Goal: Navigation & Orientation: Understand site structure

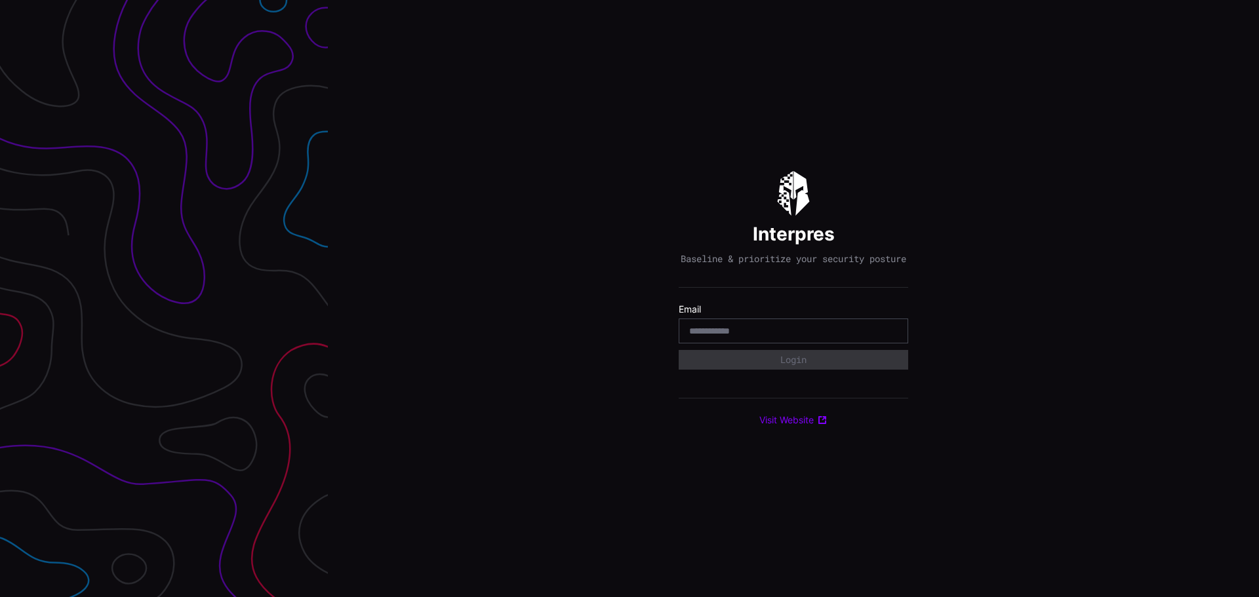
click at [741, 336] on input "email" at bounding box center [793, 331] width 208 height 12
click at [721, 337] on input "email" at bounding box center [793, 331] width 208 height 12
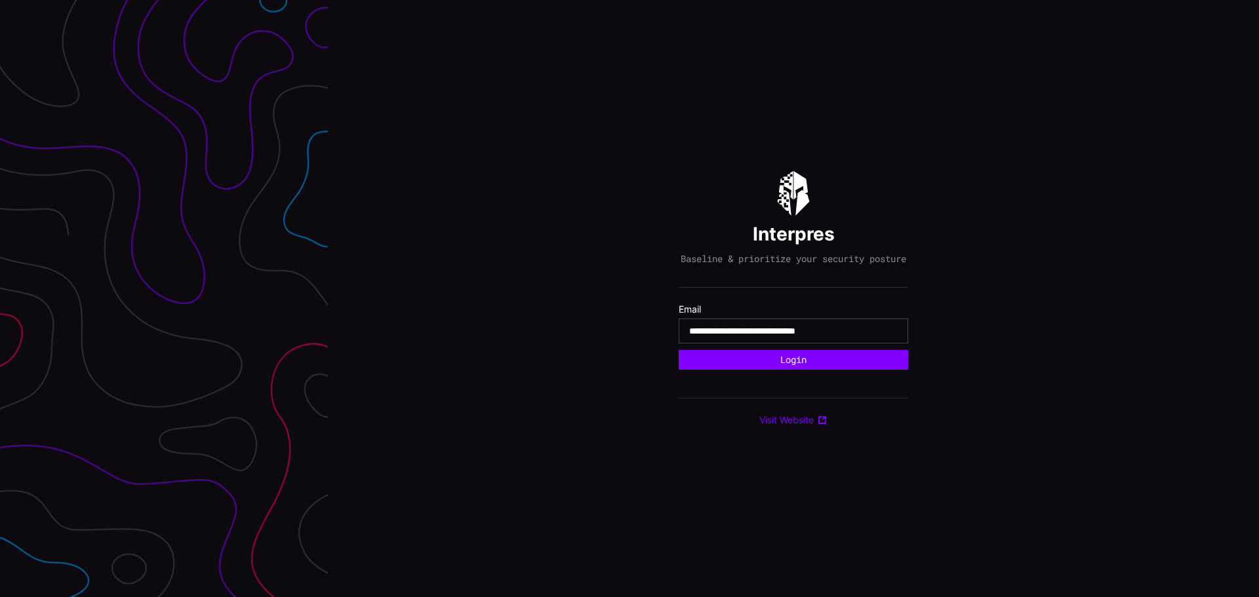
type input "**********"
click at [679, 350] on button "Login" at bounding box center [793, 360] width 229 height 20
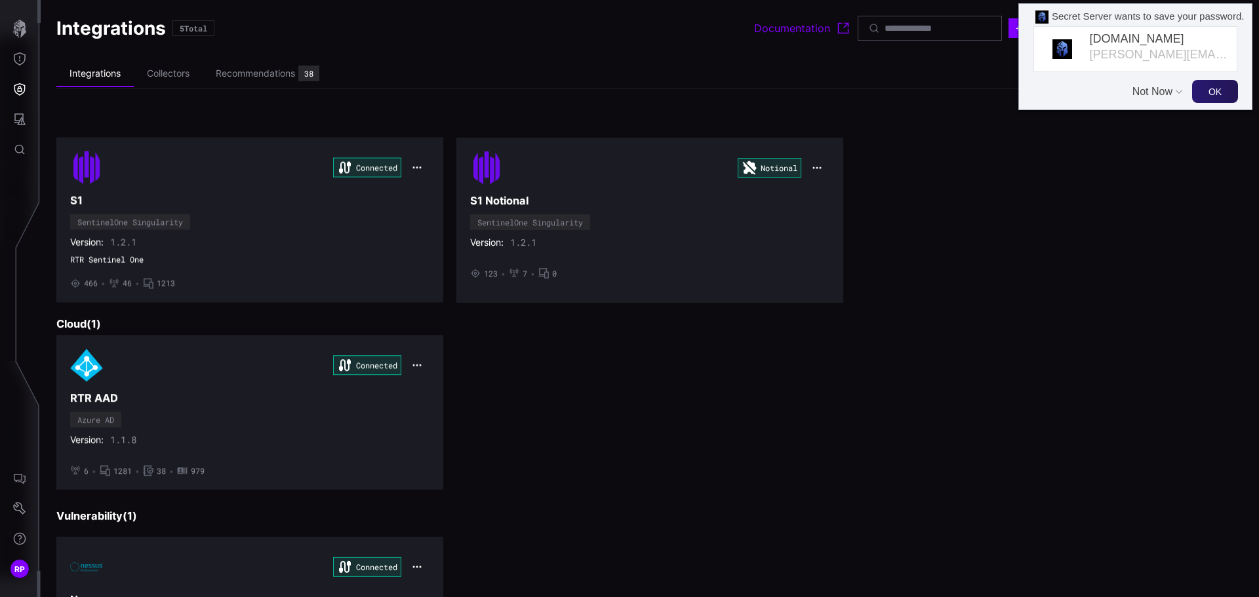
click at [1143, 90] on button "Not Now" at bounding box center [1153, 85] width 43 height 25
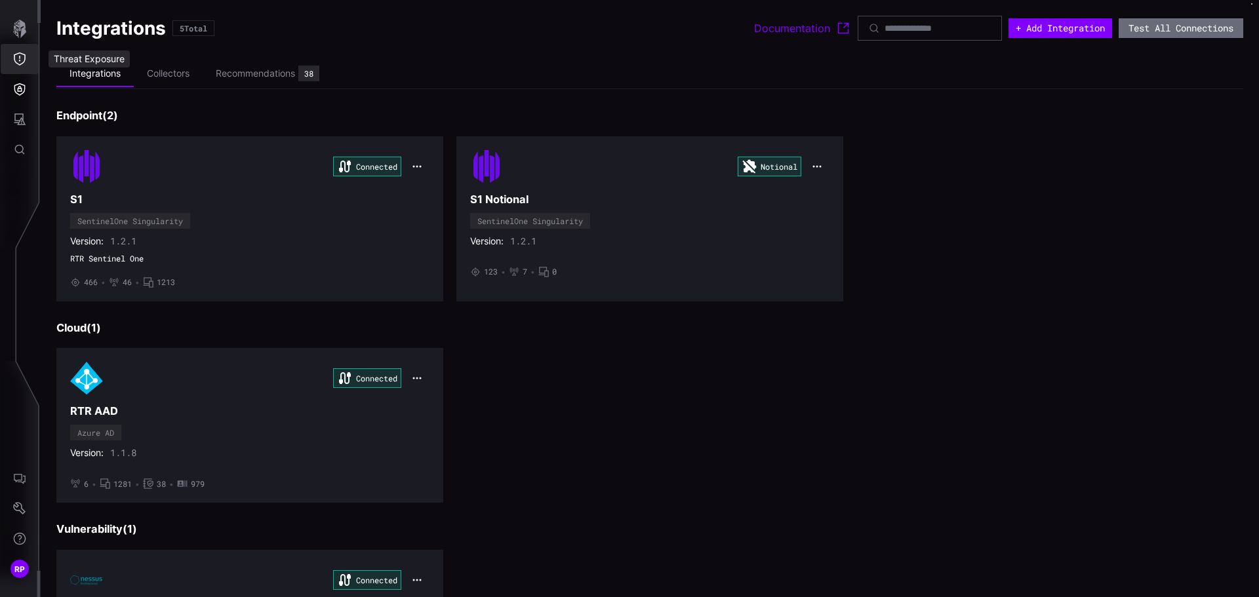
click at [12, 56] on button "Threat Exposure" at bounding box center [20, 59] width 38 height 30
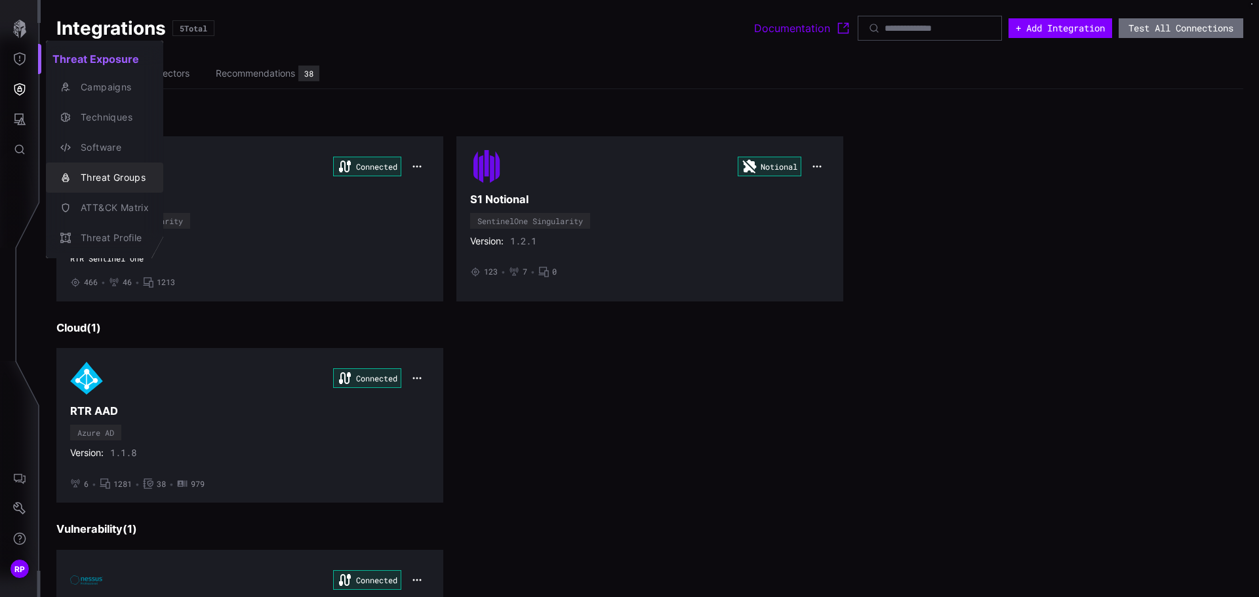
click at [92, 177] on div "Threat Groups" at bounding box center [111, 178] width 75 height 16
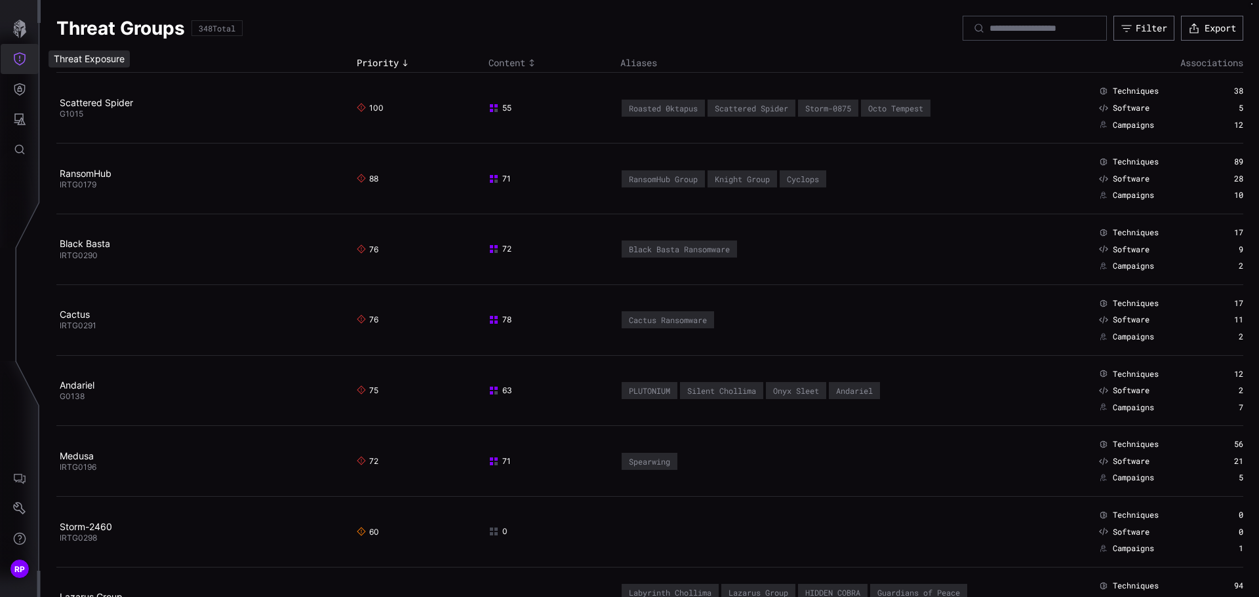
click at [16, 59] on icon "Threat Exposure" at bounding box center [19, 58] width 13 height 13
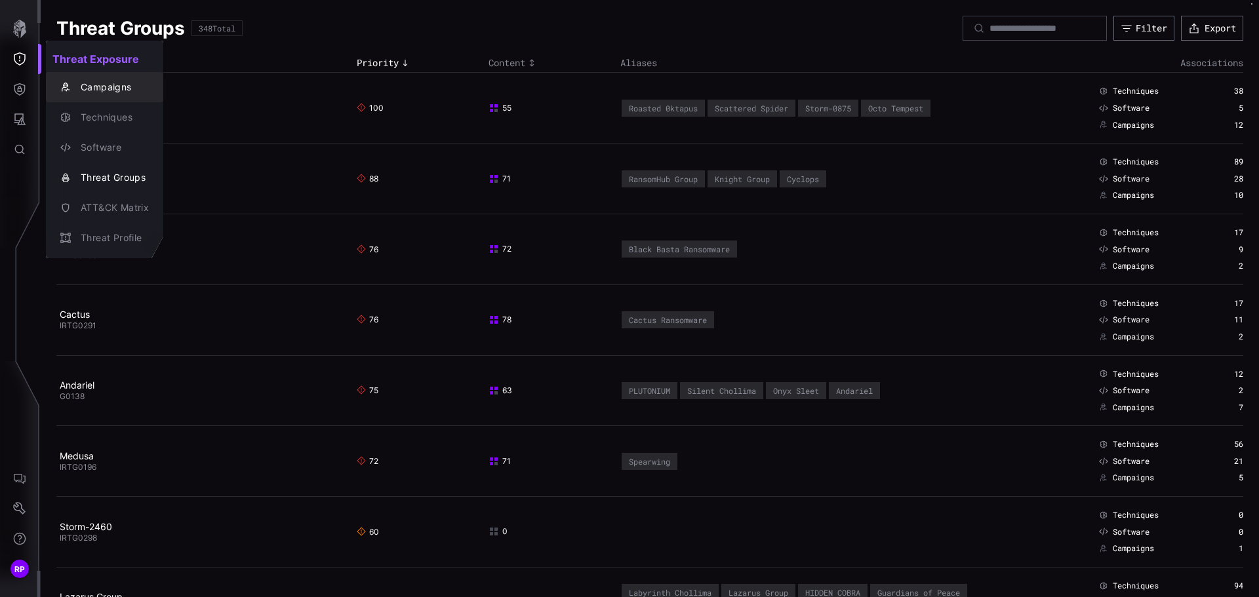
click at [100, 82] on div "Campaigns" at bounding box center [111, 87] width 75 height 16
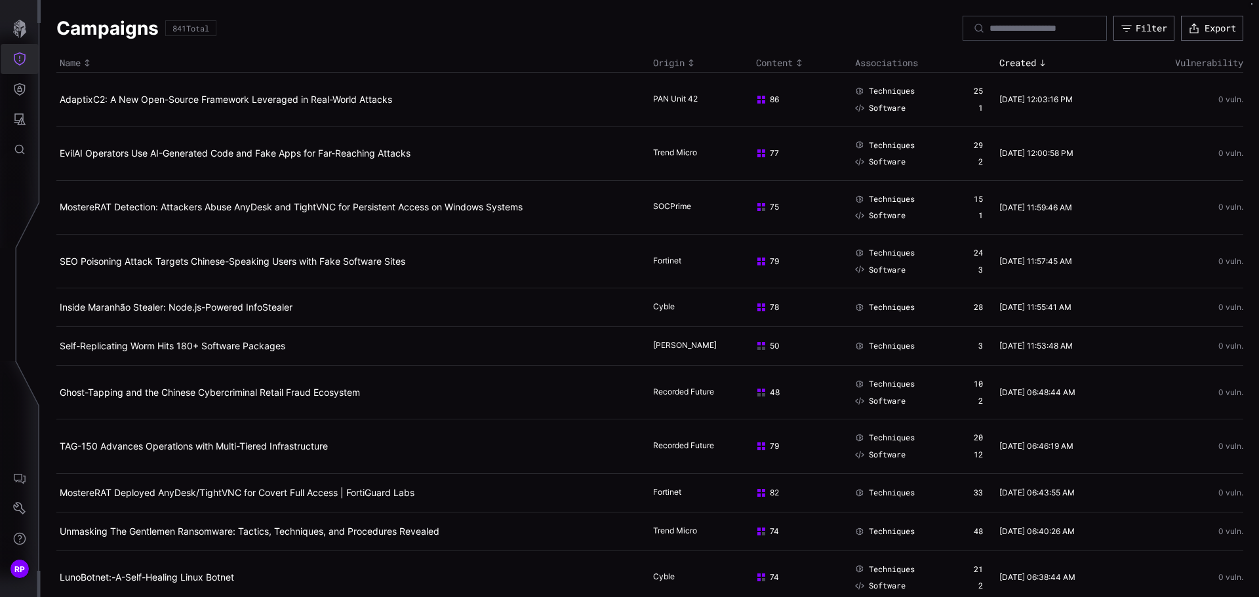
click at [23, 58] on icon "Threat Exposure" at bounding box center [19, 58] width 13 height 13
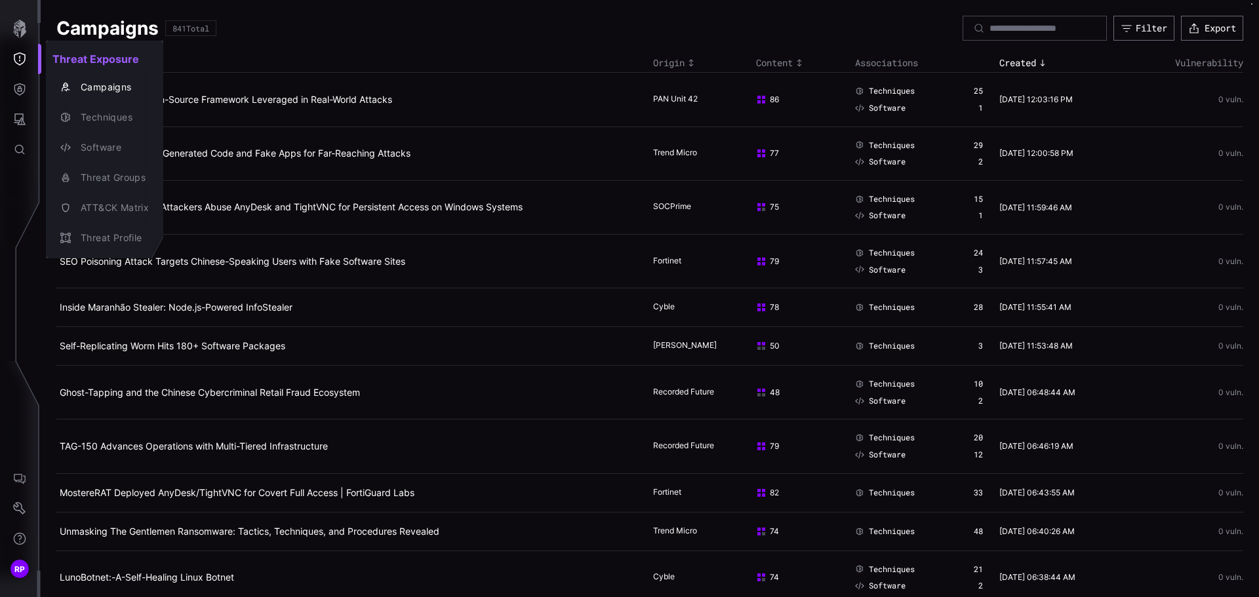
click at [22, 22] on div at bounding box center [629, 298] width 1259 height 597
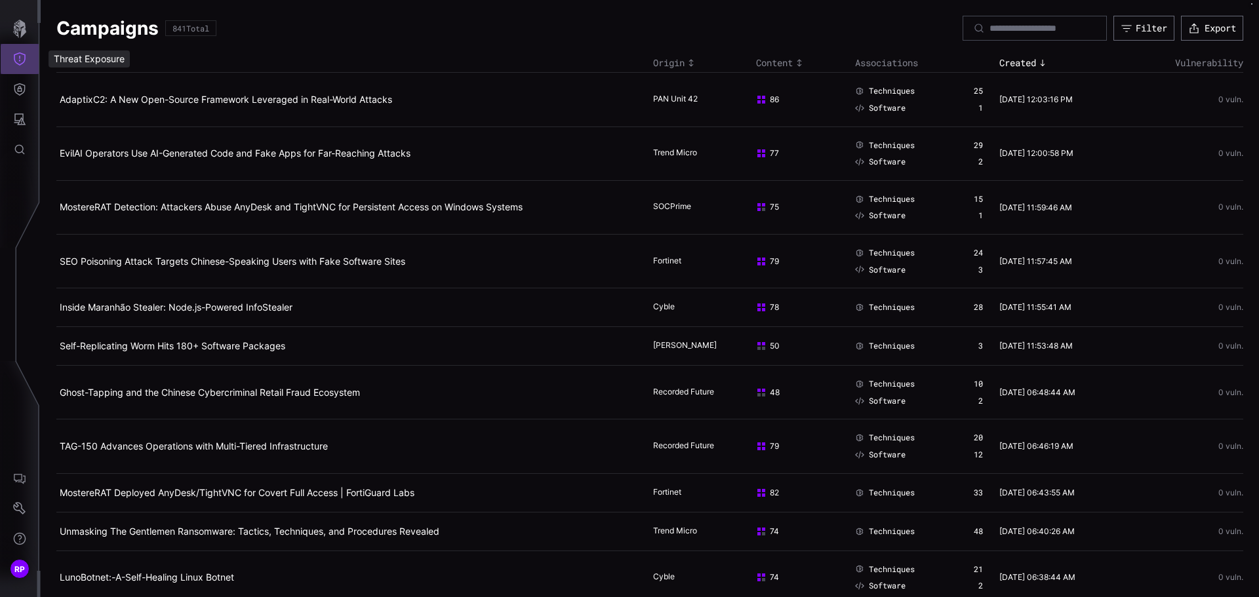
click at [20, 60] on icon "Threat Exposure" at bounding box center [20, 58] width 12 height 13
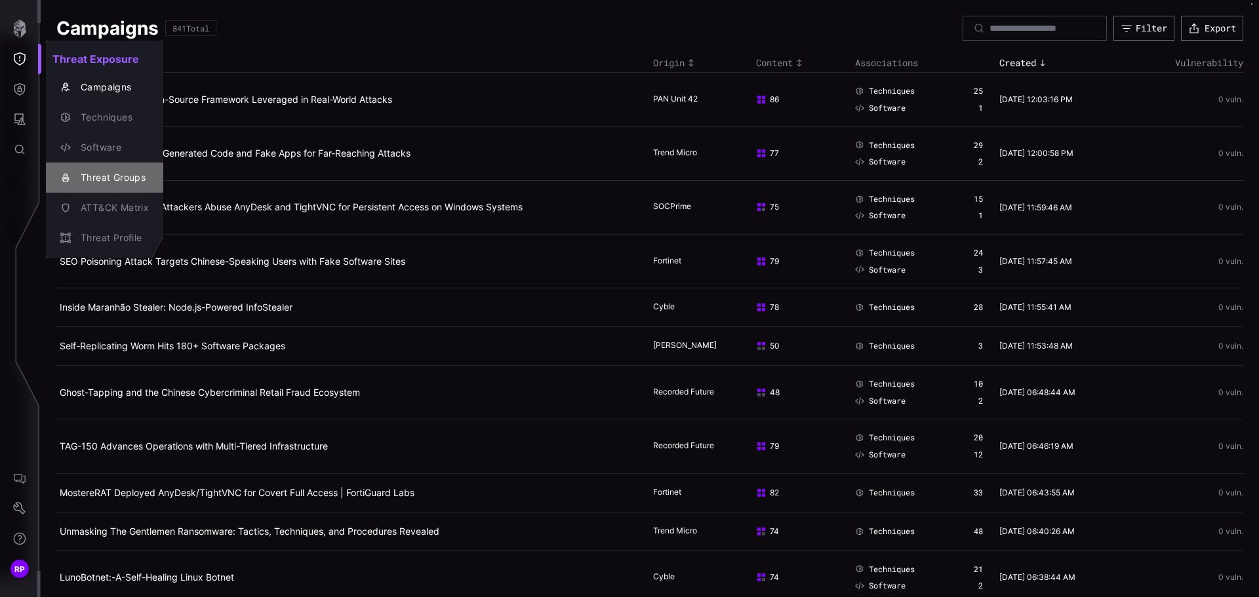
click at [106, 178] on div "Threat Groups" at bounding box center [111, 178] width 75 height 16
